Goal: Book appointment/travel/reservation

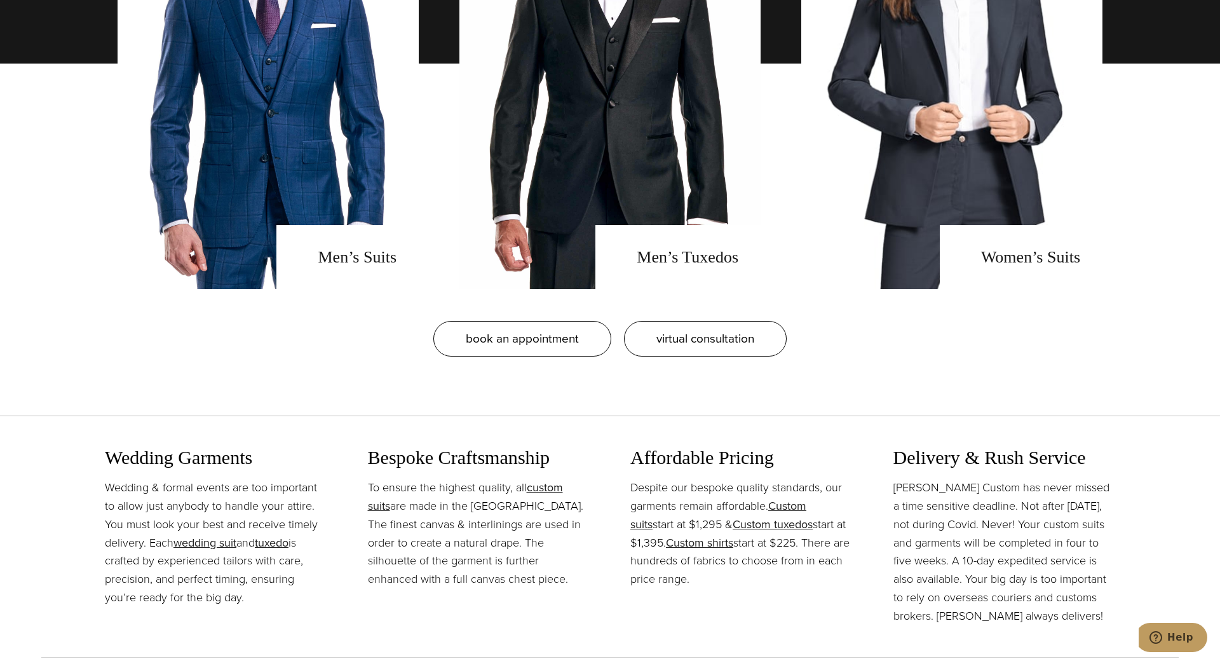
scroll to position [1260, 0]
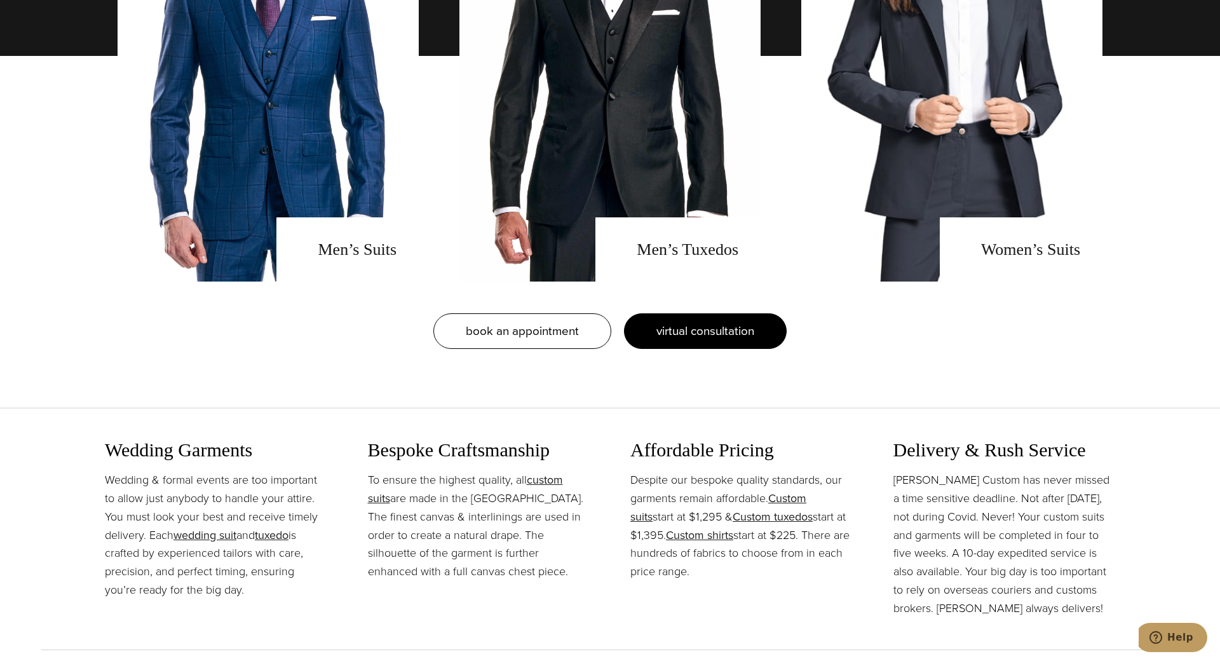
click at [753, 347] on link "virtual consultation" at bounding box center [705, 331] width 163 height 36
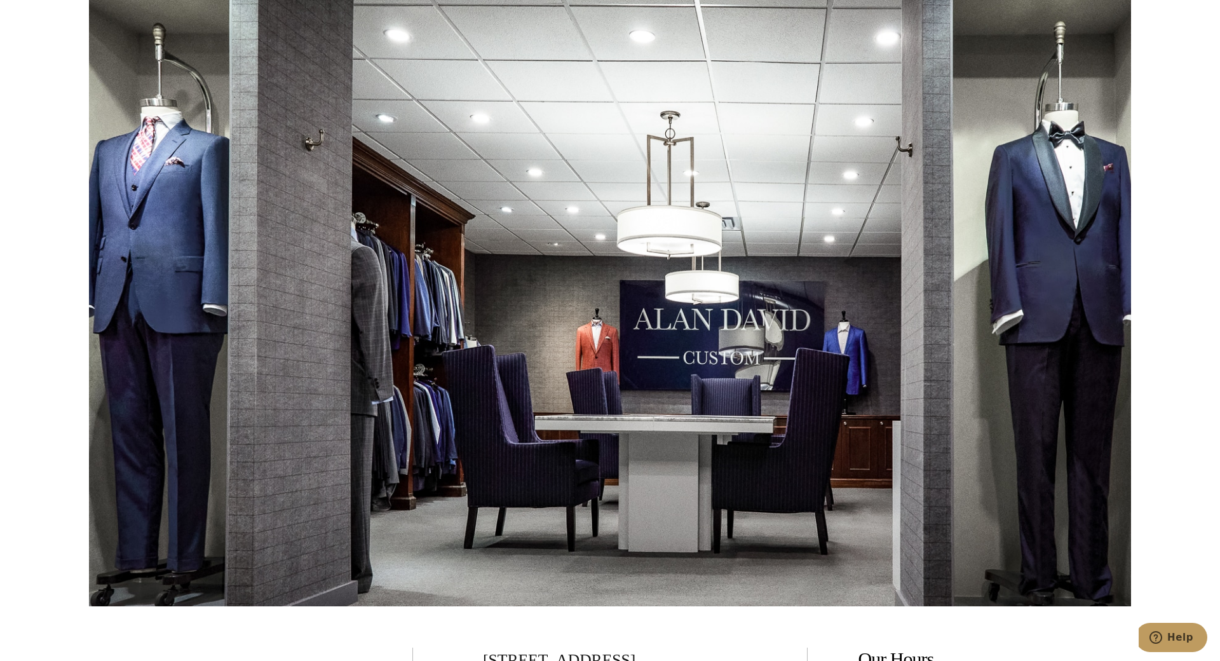
scroll to position [2518, 0]
